Goal: Navigation & Orientation: Find specific page/section

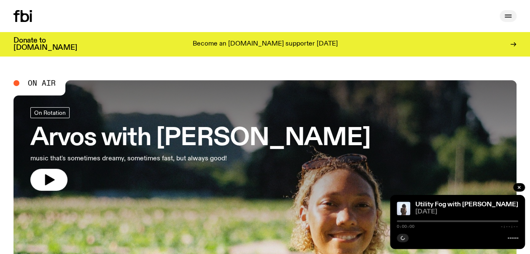
click at [508, 13] on icon "button" at bounding box center [508, 16] width 10 height 10
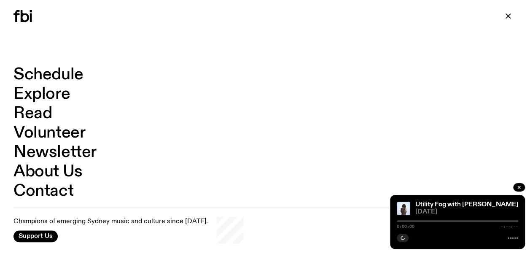
click at [52, 74] on link "Schedule" at bounding box center [49, 75] width 70 height 16
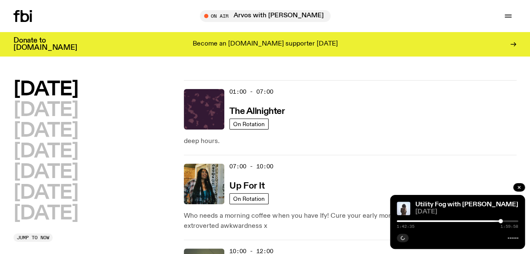
scroll to position [19, 0]
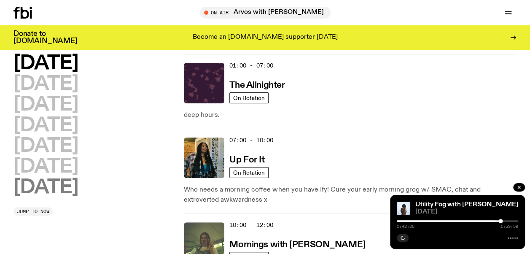
click at [62, 187] on h2 "[DATE]" at bounding box center [46, 187] width 65 height 19
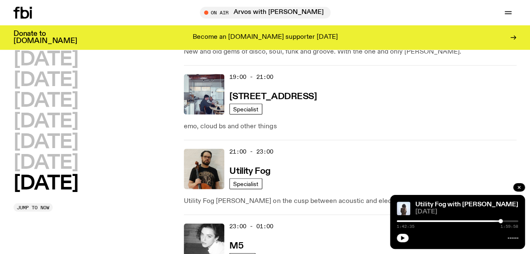
scroll to position [781, 0]
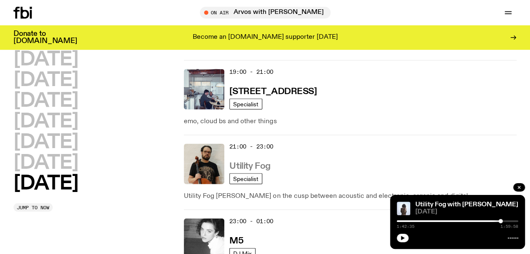
click at [238, 164] on h3 "Utility Fog" at bounding box center [250, 166] width 41 height 9
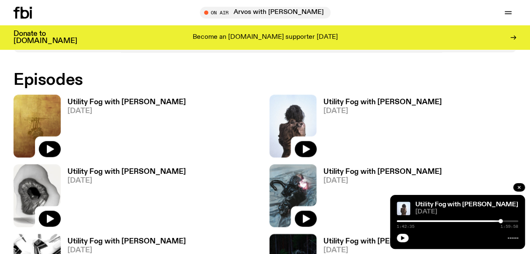
scroll to position [563, 0]
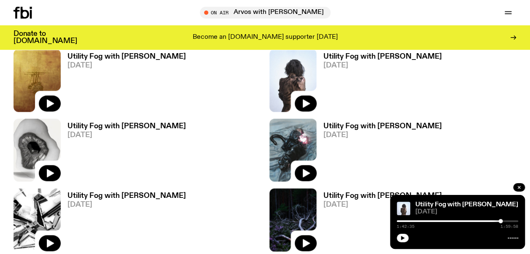
click at [118, 54] on h3 "Utility Fog with [PERSON_NAME]" at bounding box center [127, 56] width 119 height 7
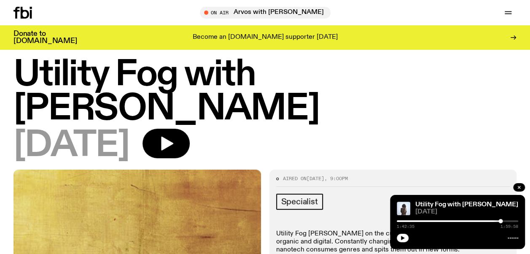
scroll to position [11, 0]
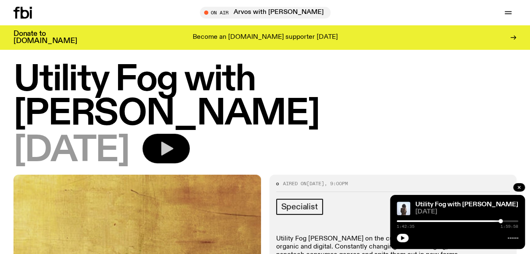
click at [173, 142] on icon "button" at bounding box center [167, 149] width 12 height 14
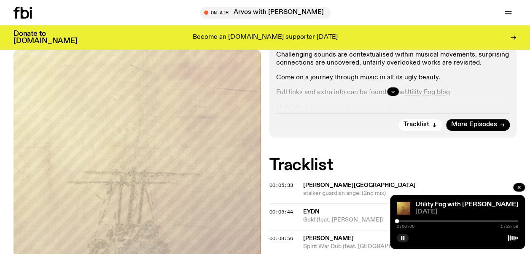
scroll to position [292, 0]
